Goal: Navigation & Orientation: Understand site structure

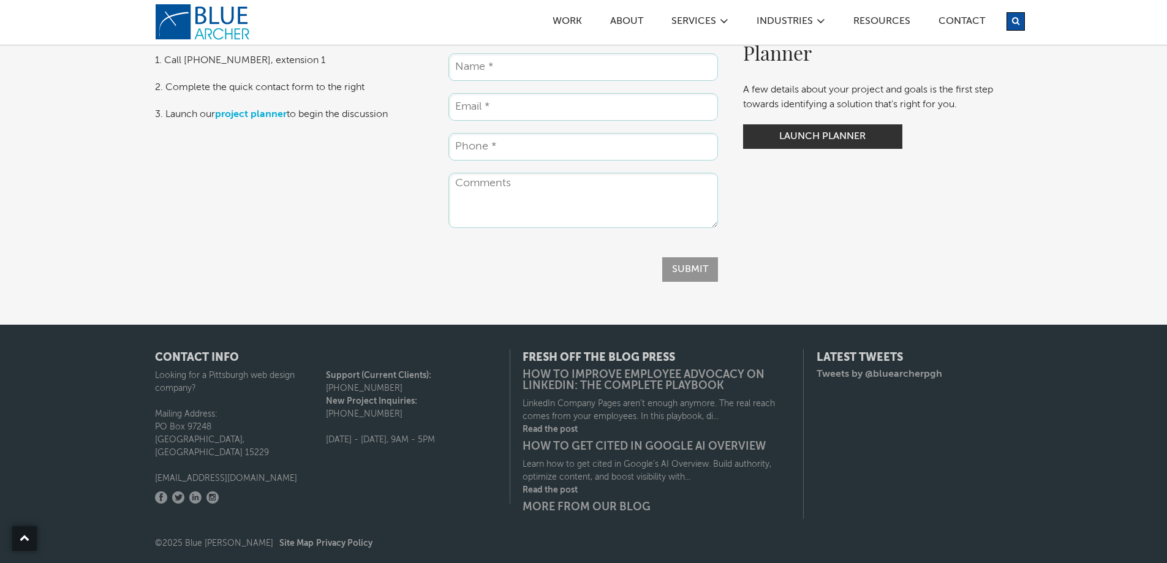
scroll to position [2161, 0]
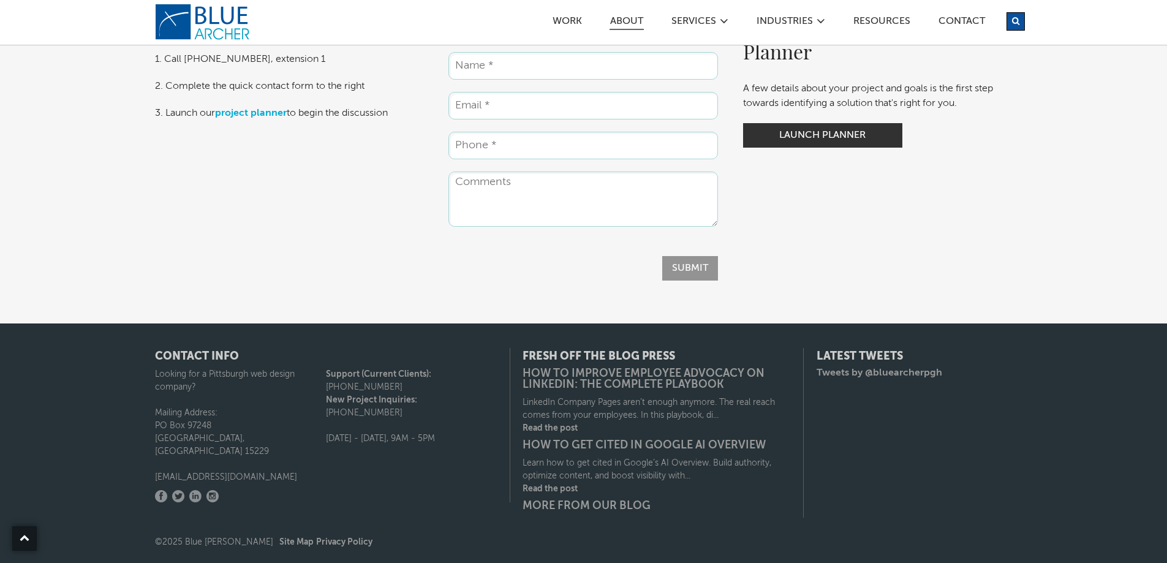
click at [631, 18] on link "ABOUT" at bounding box center [627, 23] width 34 height 13
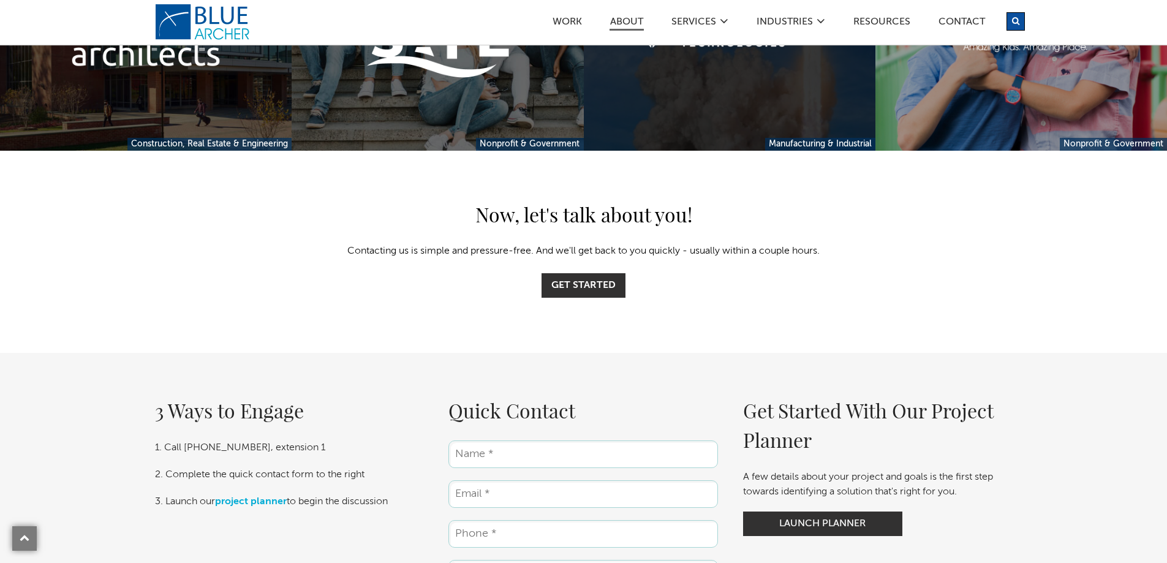
scroll to position [3237, 0]
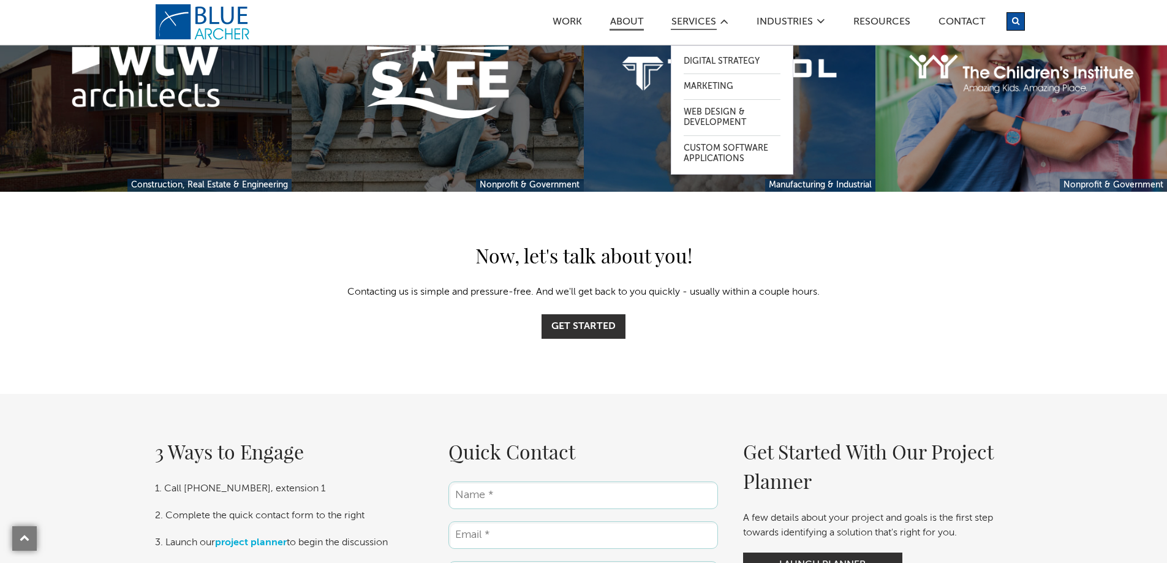
click at [708, 18] on link "SERVICES" at bounding box center [694, 23] width 46 height 13
